Goal: Communication & Community: Share content

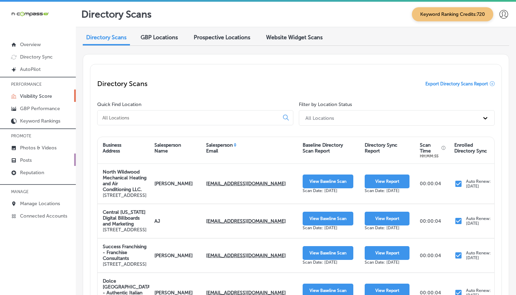
click at [37, 160] on link "Posts" at bounding box center [38, 160] width 76 height 12
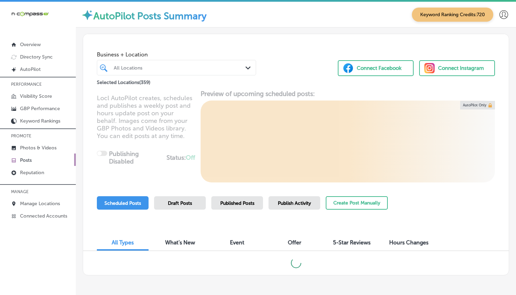
click at [150, 72] on div "All Locations" at bounding box center [176, 67] width 132 height 11
drag, startPoint x: 181, startPoint y: 67, endPoint x: 193, endPoint y: 68, distance: 12.5
click at [181, 66] on div "All Locations" at bounding box center [180, 68] width 132 height 6
click at [226, 70] on div "All Locations" at bounding box center [180, 68] width 132 height 6
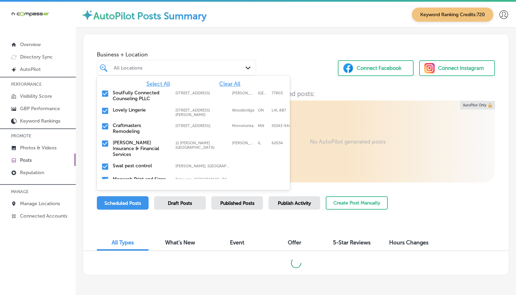
click at [239, 66] on div "All Locations" at bounding box center [180, 68] width 132 height 6
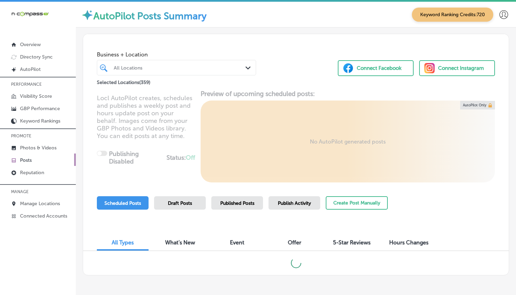
click at [241, 66] on div "All Locations Path Created with Sketch." at bounding box center [176, 67] width 158 height 11
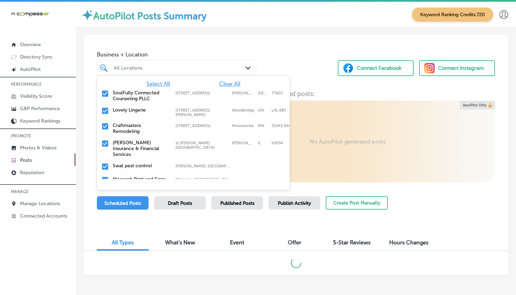
click at [219, 82] on span "Clear All" at bounding box center [229, 84] width 21 height 7
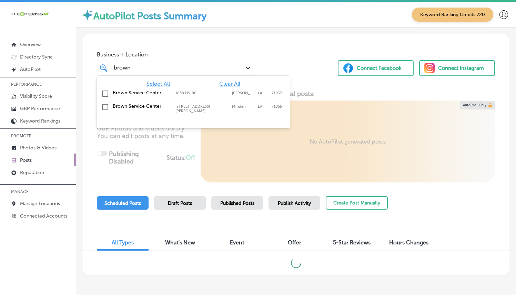
click at [185, 94] on label "1838 US-80" at bounding box center [201, 93] width 53 height 4
click at [253, 70] on div "brown brown Path Created with Sketch." at bounding box center [176, 67] width 158 height 11
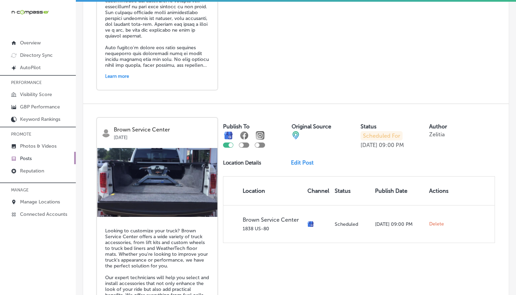
scroll to position [162, 0]
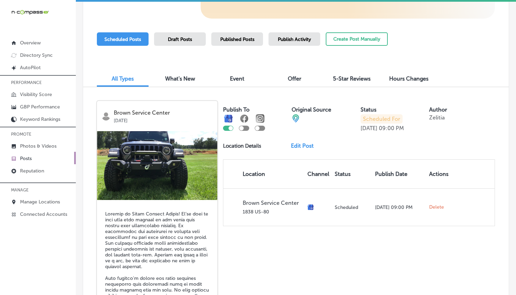
type input "brown"
click at [45, 146] on p "Photos & Videos" at bounding box center [38, 146] width 37 height 6
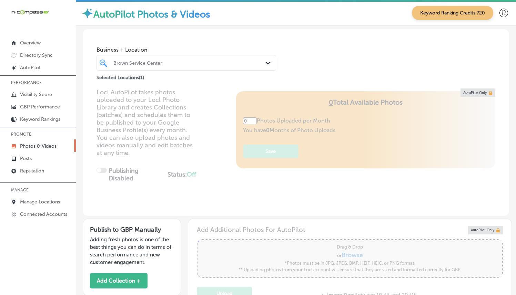
type input "5"
click at [198, 70] on div "Brown Service Center Path Created with Sketch." at bounding box center [185, 63] width 179 height 16
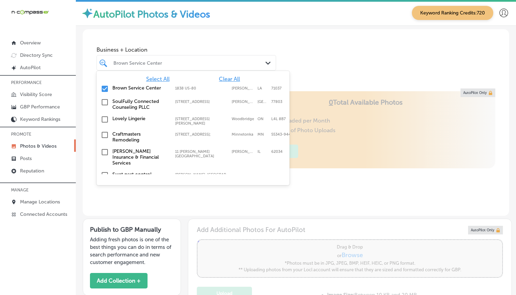
click at [383, 61] on div "Business + Location option focused, 1 of 360. 360 results available. Use Up and…" at bounding box center [296, 55] width 426 height 52
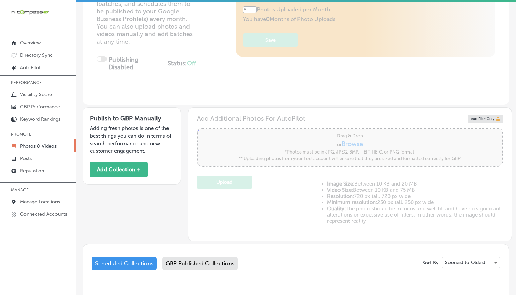
scroll to position [206, 0]
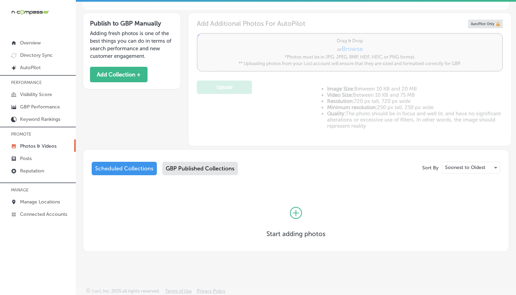
click at [299, 208] on icon at bounding box center [296, 213] width 12 height 12
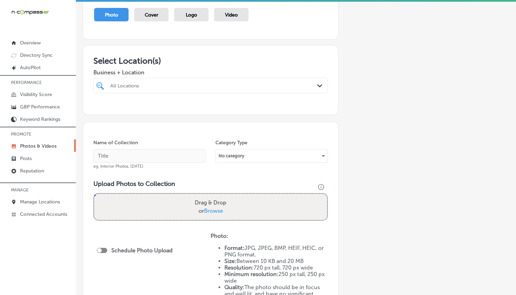
scroll to position [74, 0]
click at [142, 149] on div "Name of Collection eg. Interior Photos, [DATE]" at bounding box center [149, 156] width 112 height 30
click at [155, 78] on div "Business + Location All Locations Path Created with Sketch." at bounding box center [210, 81] width 234 height 28
click at [155, 81] on div "All Locations" at bounding box center [210, 86] width 207 height 11
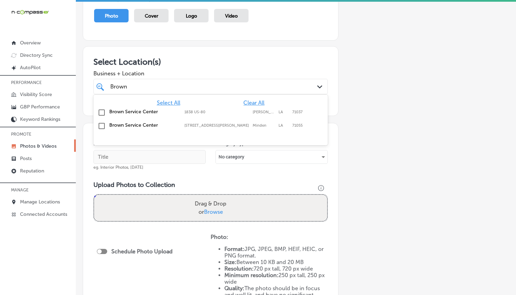
drag, startPoint x: 189, startPoint y: 112, endPoint x: 189, endPoint y: 123, distance: 11.0
click at [189, 123] on div "Select All Clear All Brown Service Center 1838 US-[GEOGRAPHIC_DATA][PERSON_NAME…" at bounding box center [210, 115] width 234 height 40
click at [184, 116] on div "Brown Service Center 1838 US-80, [GEOGRAPHIC_DATA], [GEOGRAPHIC_DATA], 71037 18…" at bounding box center [210, 112] width 229 height 11
type input "Brown"
click at [192, 61] on h3 "Select Location(s)" at bounding box center [210, 62] width 234 height 10
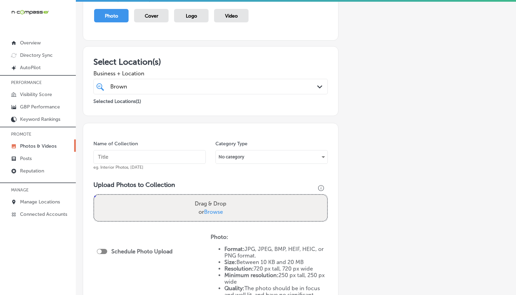
click at [147, 161] on input "text" at bounding box center [149, 157] width 112 height 14
paste input "Brown Service Center - [GEOGRAPHIC_DATA]"
type input "Brown Service Center - [GEOGRAPHIC_DATA]"
click at [215, 208] on label "Drag & Drop or Browse" at bounding box center [210, 208] width 37 height 22
click at [215, 197] on input "Drag & Drop or Browse" at bounding box center [210, 196] width 233 height 2
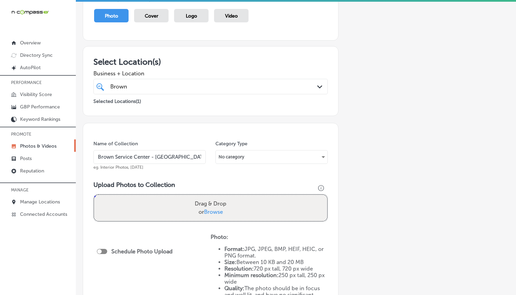
type input "C:\fakepath\70699152_2430862903808756_3591364649762684928_n.jpg"
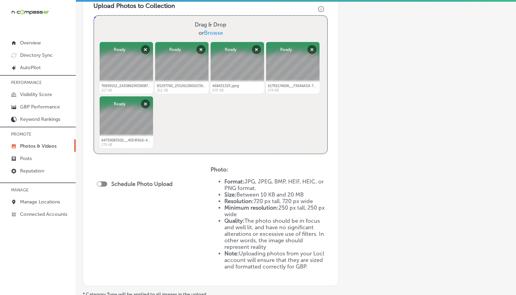
scroll to position [331, 0]
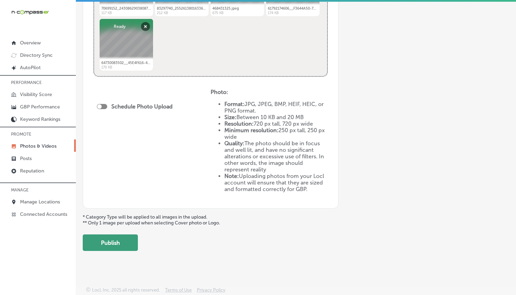
click at [120, 238] on button "Publish" at bounding box center [110, 243] width 55 height 17
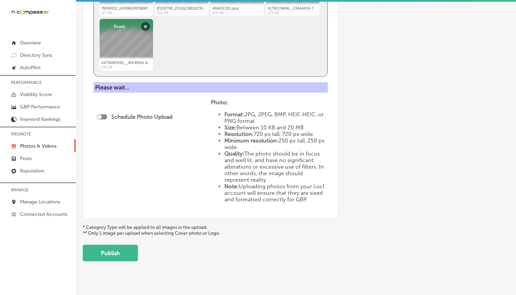
scroll to position [187, 0]
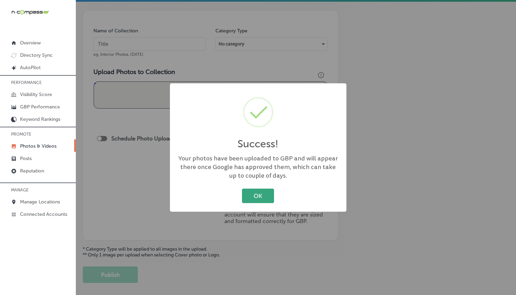
click at [253, 192] on button "OK" at bounding box center [258, 196] width 32 height 14
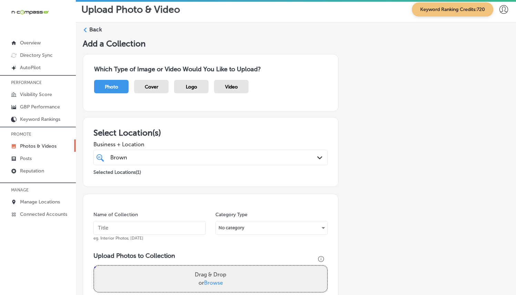
scroll to position [43, 0]
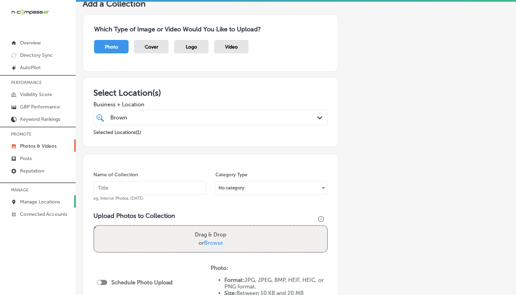
click at [32, 200] on p "Manage Locations" at bounding box center [40, 202] width 40 height 6
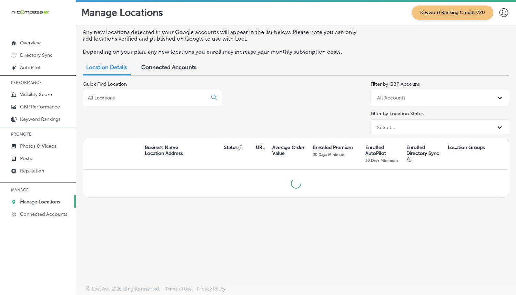
click at [167, 99] on input at bounding box center [146, 98] width 118 height 6
type input "brown"
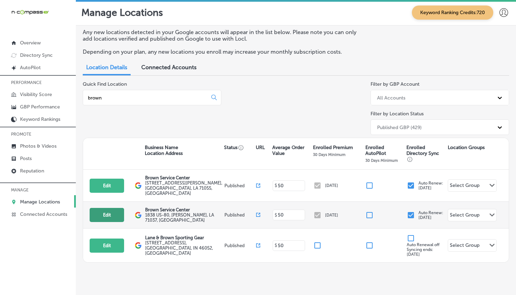
click at [122, 212] on button "Edit" at bounding box center [107, 215] width 34 height 14
select select "US"
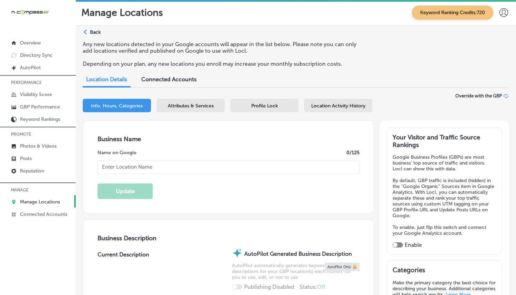
scroll to position [221, 0]
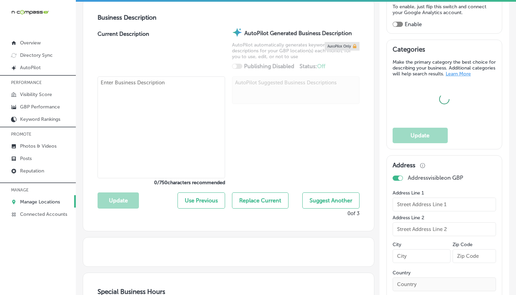
type input "1838 US-80"
type input "[PERSON_NAME]"
type input "71037"
type input "US"
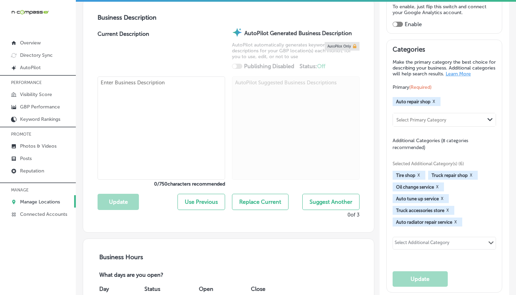
checkbox input "true"
type input "[URL][DOMAIN_NAME]"
type input "Brown Service Center"
type input "[PHONE_NUMBER]"
click at [128, 84] on textarea at bounding box center [160, 127] width 127 height 103
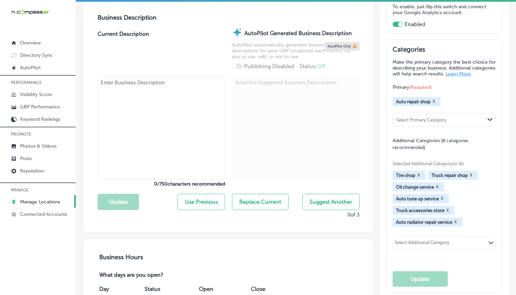
paste textarea "Brown Service Center in [GEOGRAPHIC_DATA], [GEOGRAPHIC_DATA], offers top-qualit…"
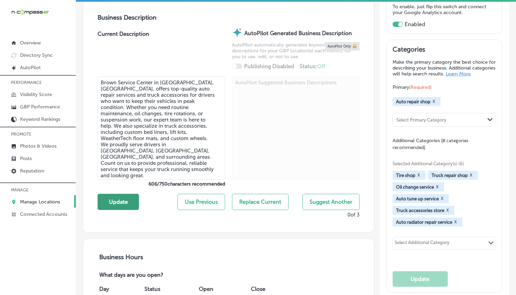
type textarea "Brown Service Center in [GEOGRAPHIC_DATA], [GEOGRAPHIC_DATA], offers top-qualit…"
click at [124, 195] on button "Update" at bounding box center [117, 202] width 41 height 16
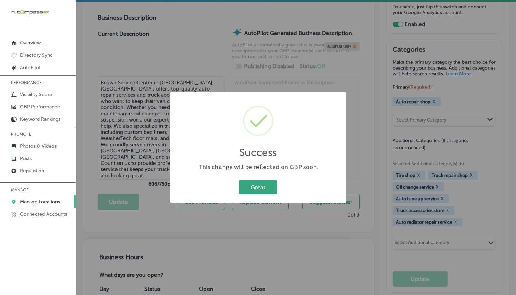
click at [254, 184] on button "Great" at bounding box center [258, 187] width 38 height 14
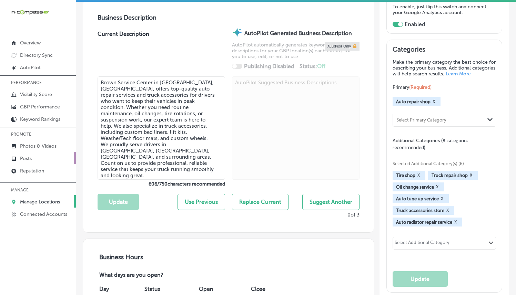
click at [38, 160] on link "Posts" at bounding box center [38, 158] width 76 height 12
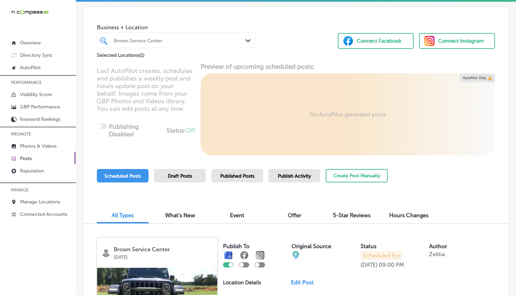
scroll to position [179, 0]
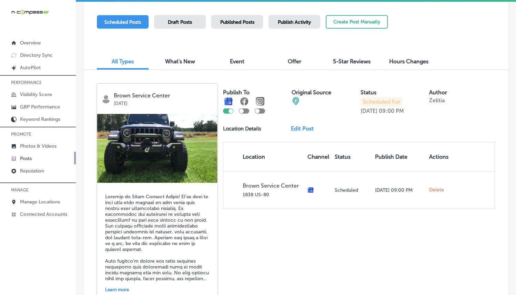
click at [305, 128] on link "Edit Post" at bounding box center [305, 128] width 28 height 7
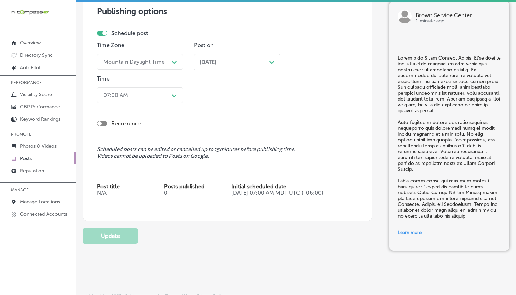
scroll to position [678, 0]
click at [104, 34] on div at bounding box center [102, 32] width 10 height 5
checkbox input "false"
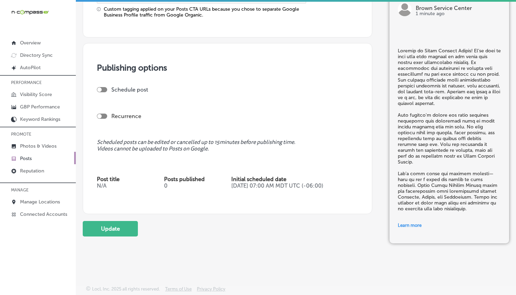
scroll to position [620, 0]
click at [111, 233] on button "Update" at bounding box center [110, 230] width 55 height 16
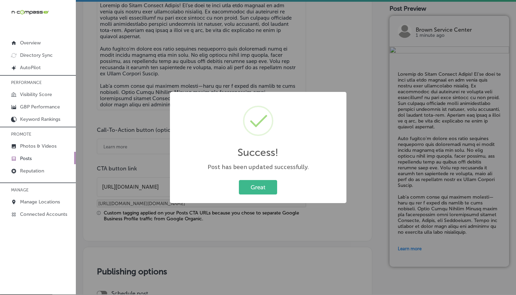
scroll to position [3, 0]
click at [266, 195] on div "Great Cancel" at bounding box center [258, 187] width 163 height 18
click at [267, 189] on button "Great" at bounding box center [258, 187] width 38 height 14
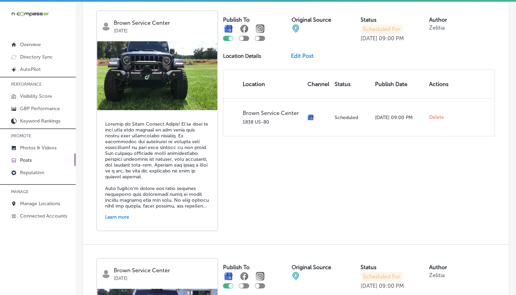
scroll to position [252, 0]
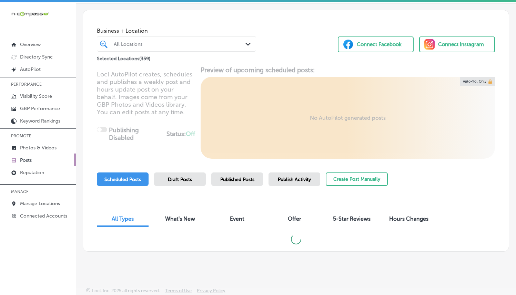
scroll to position [2, 0]
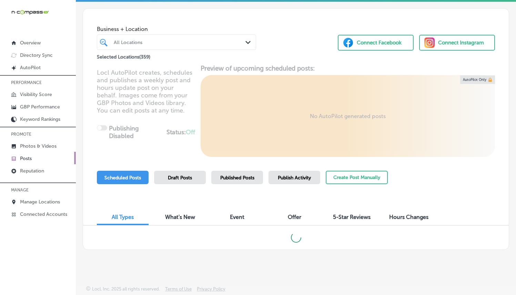
click at [291, 178] on span "Publish Activity" at bounding box center [294, 178] width 33 height 6
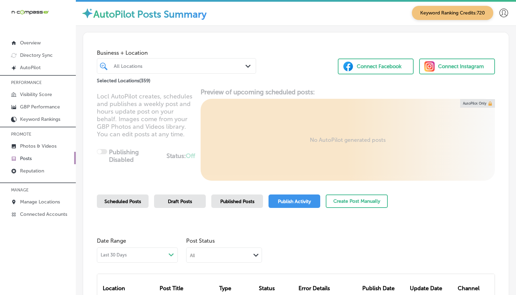
click at [212, 65] on div "All Locations" at bounding box center [180, 66] width 132 height 6
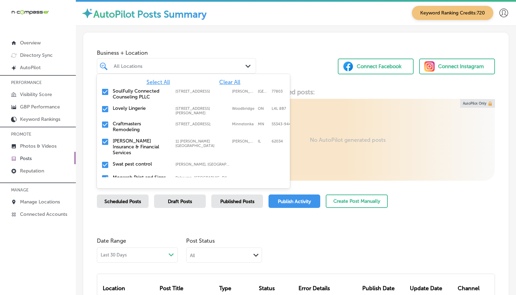
click at [240, 70] on div "All Locations" at bounding box center [176, 66] width 132 height 11
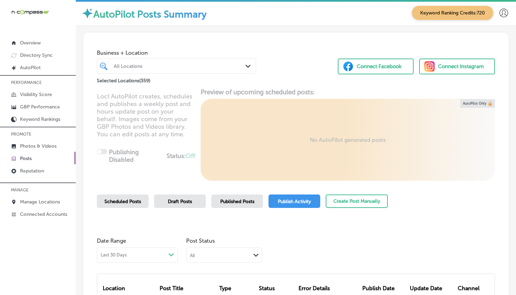
click at [231, 69] on div "All Locations" at bounding box center [176, 66] width 132 height 11
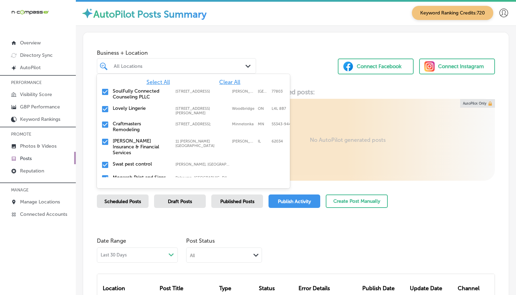
click at [226, 81] on span "Clear All" at bounding box center [229, 82] width 21 height 7
click at [214, 65] on div "All Locations" at bounding box center [180, 66] width 132 height 6
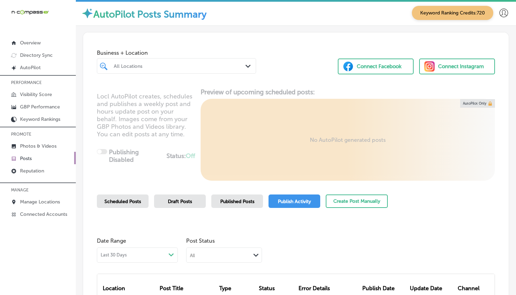
click at [234, 70] on div "All Locations" at bounding box center [176, 66] width 132 height 11
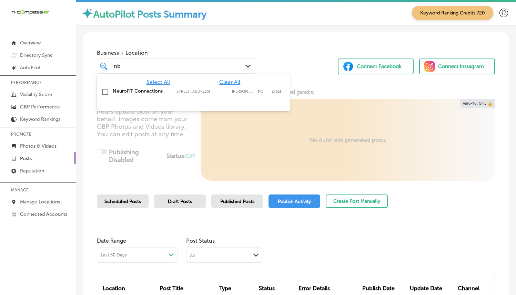
type input "n"
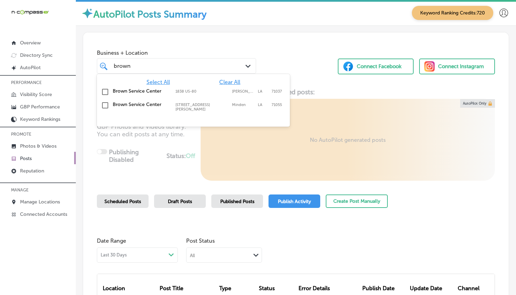
click at [196, 92] on label "1838 US-80" at bounding box center [201, 91] width 53 height 4
type input "brown"
click at [269, 50] on div "Business + Location option 1838 US-80, selected. option 1838 US-80 focused, 2 o…" at bounding box center [295, 58] width 425 height 52
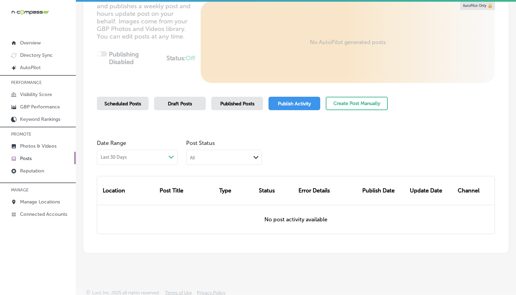
scroll to position [102, 0]
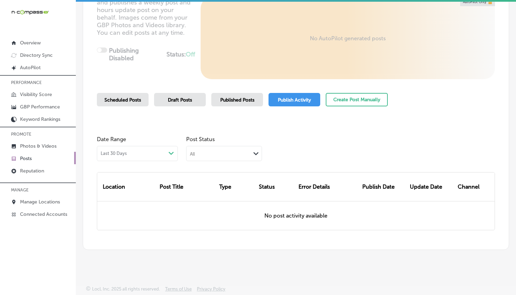
click at [243, 94] on div "Published Posts" at bounding box center [237, 99] width 52 height 13
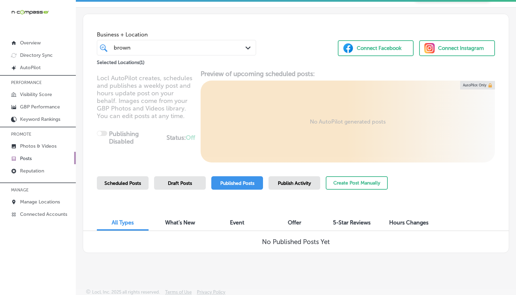
scroll to position [21, 0]
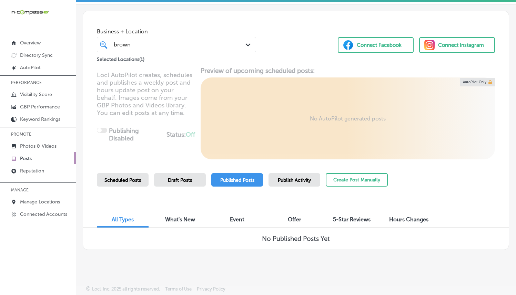
click at [143, 180] on div "Scheduled Posts" at bounding box center [123, 179] width 52 height 13
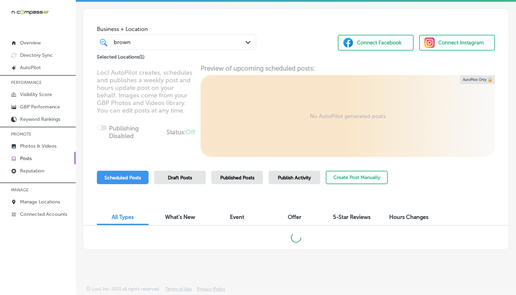
scroll to position [24, 0]
click at [342, 179] on button "Create Post Manually" at bounding box center [357, 177] width 62 height 13
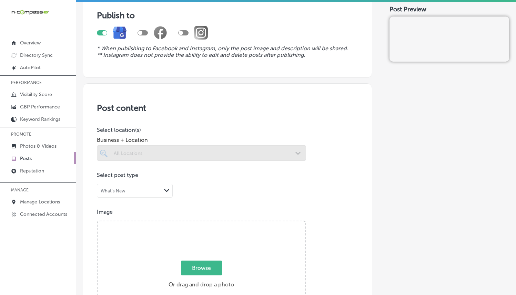
scroll to position [140, 0]
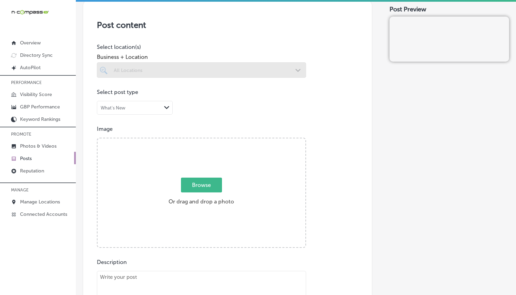
click at [174, 190] on label "Browse Or drag and drop a photo" at bounding box center [201, 193] width 71 height 30
click at [174, 141] on input "Browse Or drag and drop a photo" at bounding box center [201, 139] width 208 height 2
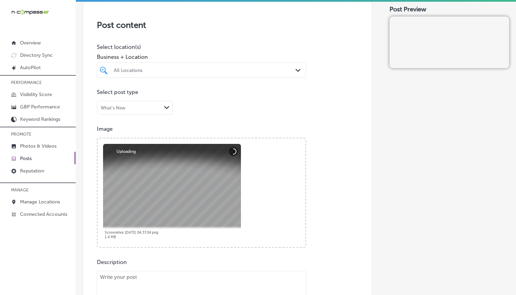
click at [166, 69] on div "All Locations" at bounding box center [205, 70] width 182 height 6
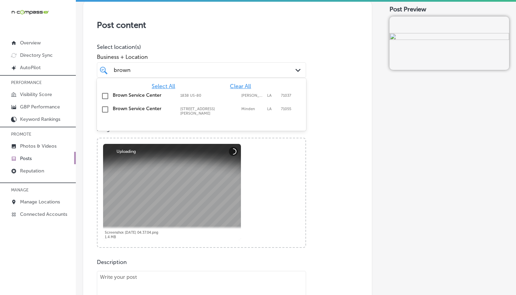
click at [190, 91] on div "Brown Service Center 1838 US-80, [GEOGRAPHIC_DATA], [GEOGRAPHIC_DATA], 71037 18…" at bounding box center [202, 96] width 204 height 11
type input "brown"
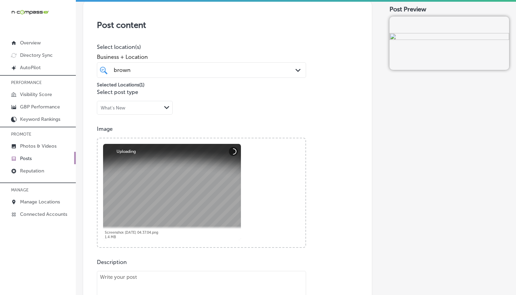
click at [330, 157] on div "Image Powered by PQINA Browse Or drag and drop a photo Screenshot 2025-10-03 at…" at bounding box center [227, 187] width 261 height 122
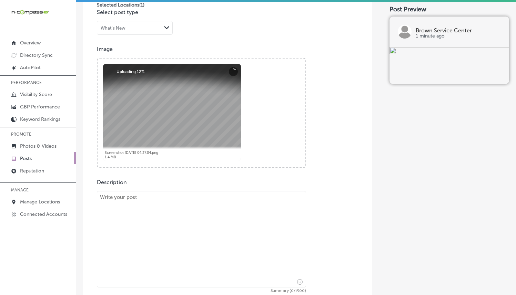
click at [164, 210] on textarea at bounding box center [201, 239] width 209 height 96
paste textarea "Welcome to Brown Service Center! We’re here to help keep your vehicle in top sh…"
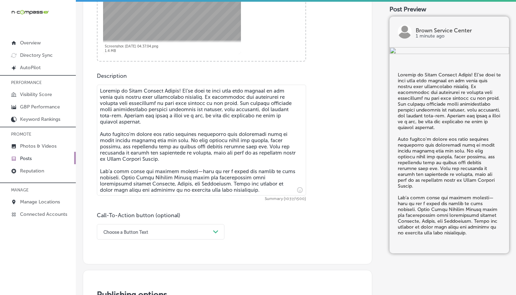
scroll to position [327, 0]
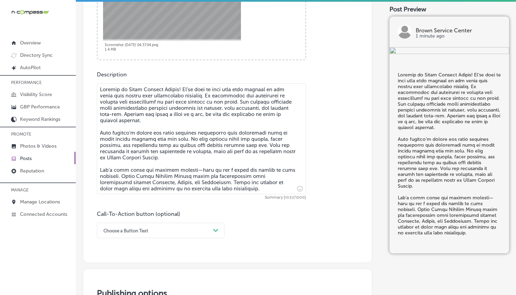
type textarea "Welcome to Brown Service Center! We’re here to help keep your vehicle in top sh…"
click at [153, 223] on div "Choose a Button Text Path Created with Sketch." at bounding box center [160, 231] width 127 height 16
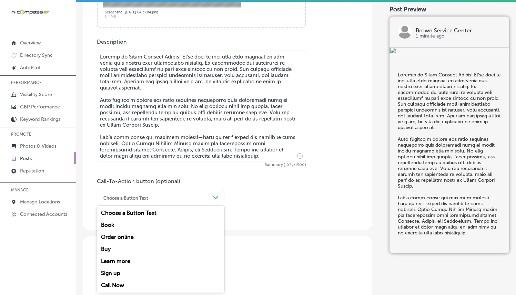
click at [123, 257] on div "Learn more" at bounding box center [160, 261] width 127 height 12
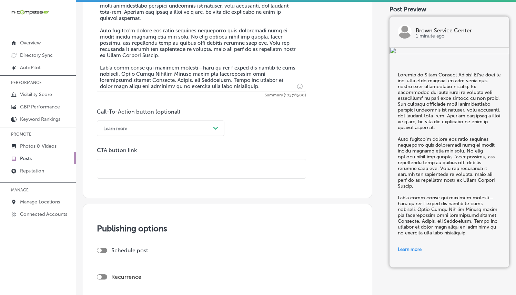
scroll to position [503, 0]
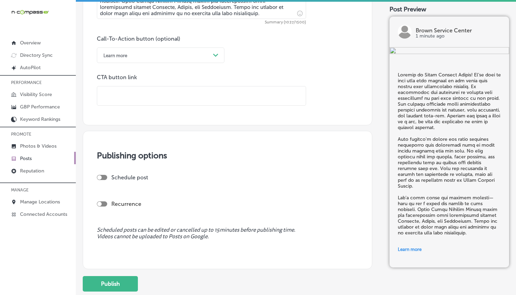
click at [108, 96] on input "text" at bounding box center [201, 95] width 208 height 19
paste input "[URL][DOMAIN_NAME]"
type input "[URL][DOMAIN_NAME]"
click at [301, 175] on div "Schedule post" at bounding box center [225, 177] width 256 height 7
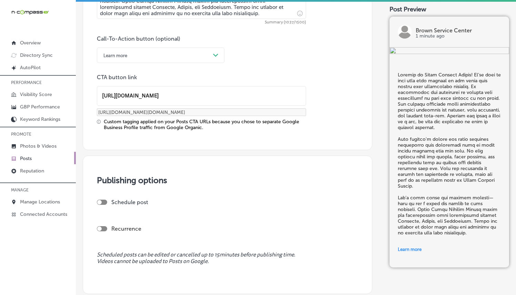
scroll to position [575, 0]
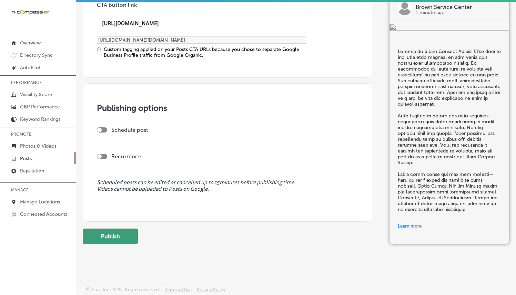
click at [111, 235] on button "Publish" at bounding box center [110, 237] width 55 height 16
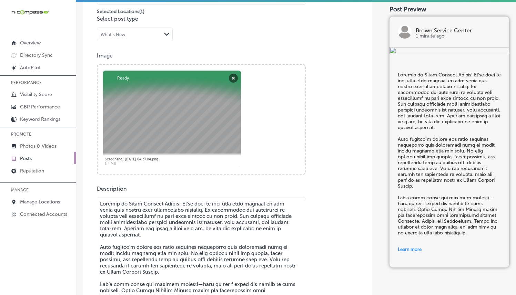
scroll to position [0, 0]
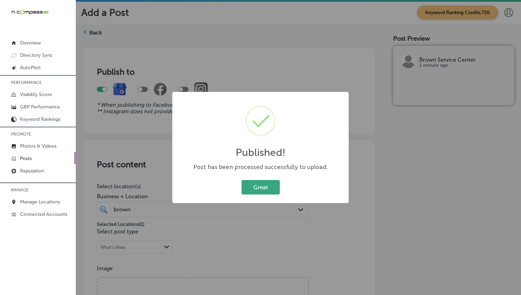
click at [267, 188] on button "Great" at bounding box center [260, 187] width 38 height 14
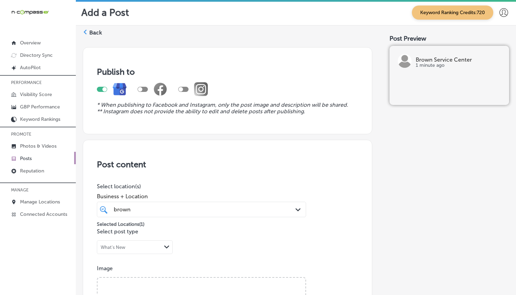
click at [86, 29] on div "Back" at bounding box center [92, 35] width 19 height 13
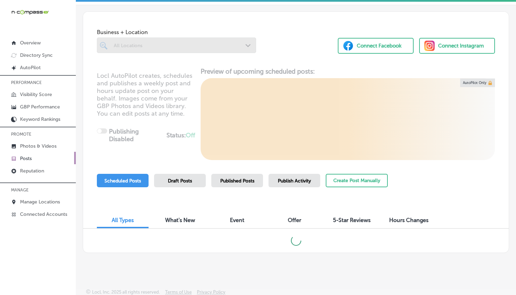
scroll to position [24, 0]
